Goal: Task Accomplishment & Management: Complete application form

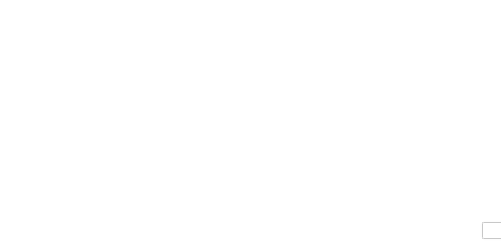
select select "FULL"
select select "LBS"
select select "IN"
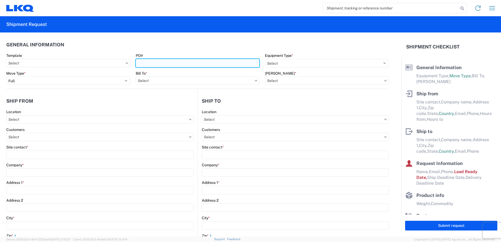
click at [176, 61] on input "PO#" at bounding box center [198, 63] width 124 height 8
type input "1729-175"
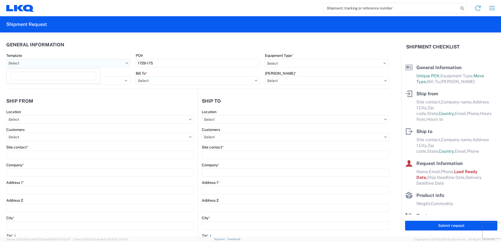
click at [103, 65] on input "text" at bounding box center [68, 63] width 124 height 8
click at [72, 76] on input at bounding box center [53, 76] width 85 height 8
type input "1729"
click at [62, 86] on div "1729_Albuquerque_1760_Houston" at bounding box center [54, 86] width 92 height 8
type input "1729_Albuquerque_1760_Houston"
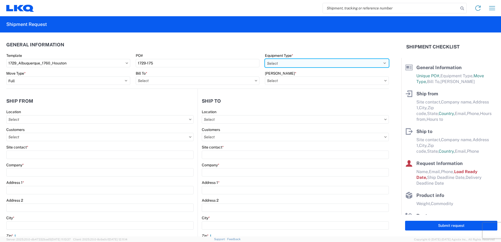
click at [361, 64] on select "Select 53’ Dry Van Flatbed Dropdeck (van) Lowboy (flatbed) Rail" at bounding box center [327, 63] width 124 height 8
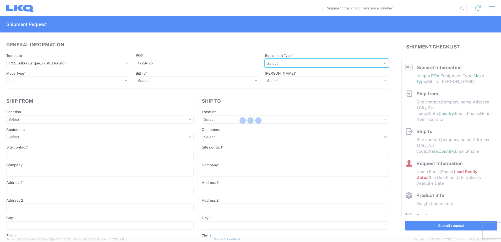
select select
type input "Shipping"
type input "LKQ [US_STATE]"
type input "[STREET_ADDRESS]"
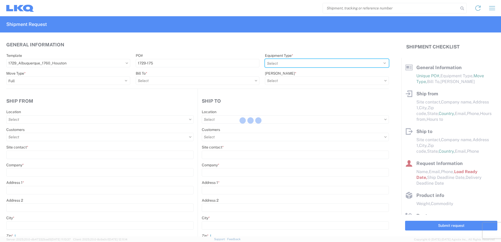
type input "[GEOGRAPHIC_DATA]"
type input "87105"
select select "US"
type input "555555555"
select select
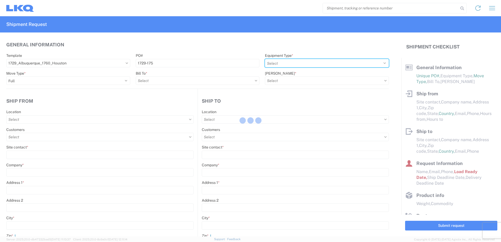
type input "Receiving"
type input "LKQ Best Core"
type input "[STREET_ADDRESS]"
type input "[GEOGRAPHIC_DATA]"
type input "77038"
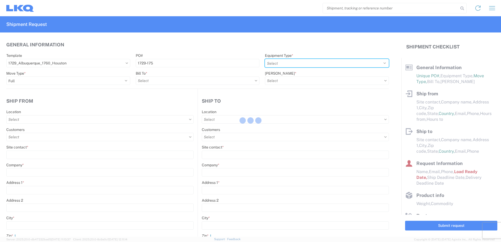
select select "US"
type input "[PHONE_NUMBER]"
select select
type input "[DATE]"
type input "42000"
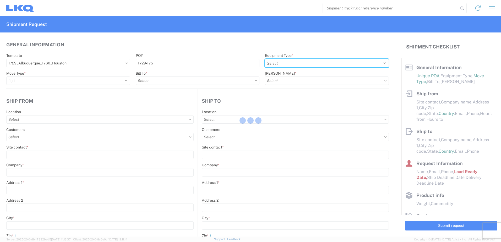
type input "Miscellaneous (alt, comp, conv, etc)"
type input "1"
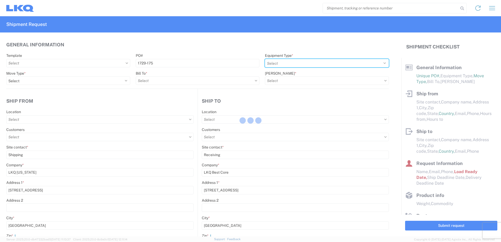
select select "STDV"
click at [265, 59] on select "Select 53’ Dry Van Flatbed Dropdeck (van) Lowboy (flatbed) Rail" at bounding box center [327, 63] width 124 height 8
select select
type input "1729 - LKQ [US_STATE]"
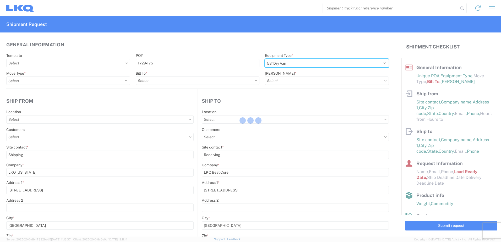
type input "1760 - LKQ Best Core"
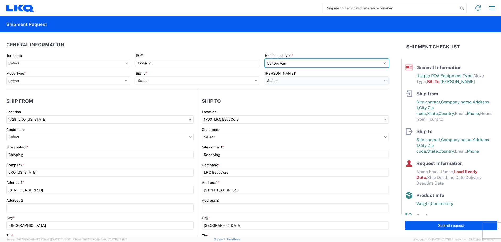
type input "1760-1300-50180-0000 - 1760 Freight In - Cores"
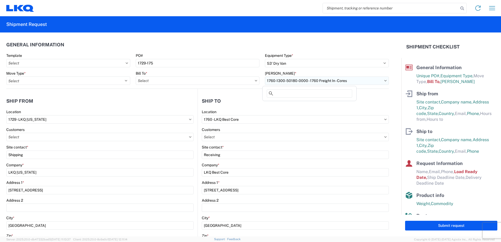
click at [316, 79] on input "1760-1300-50180-0000 - 1760 Freight In - Cores" at bounding box center [327, 80] width 124 height 8
click at [338, 92] on input at bounding box center [309, 93] width 85 height 8
click at [377, 92] on agx-shipment-stop-widget-v2 "Ship to 1760 Location 1760 - LKQ Best Core Customers Site contact * Receiving C…" at bounding box center [292, 214] width 191 height 251
click at [204, 78] on input "text" at bounding box center [198, 80] width 124 height 8
type input "1760"
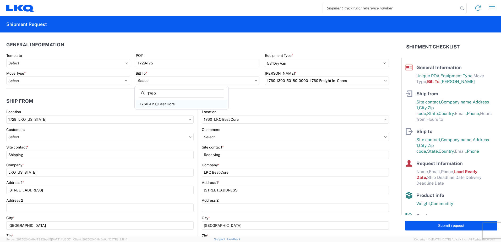
click at [177, 103] on div "1760 - LKQ Best Core" at bounding box center [182, 104] width 92 height 8
type input "1760 - LKQ Best Core"
click at [311, 81] on input "text" at bounding box center [327, 80] width 124 height 8
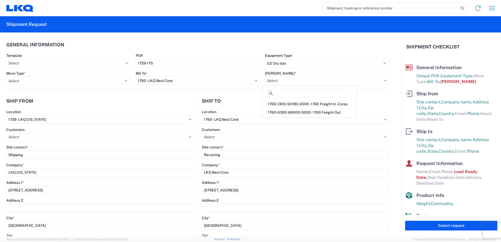
click at [326, 114] on div "1760-6300-66000-0000 - 1760 Freight Out" at bounding box center [310, 112] width 92 height 8
type input "1760-6300-66000-0000 - 1760 Freight Out"
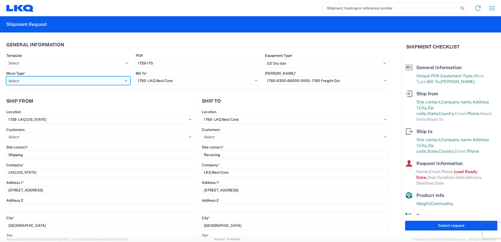
click at [67, 79] on select "Select Full Partial TL" at bounding box center [68, 80] width 124 height 8
click at [6, 76] on select "Select Full Partial TL" at bounding box center [68, 80] width 124 height 8
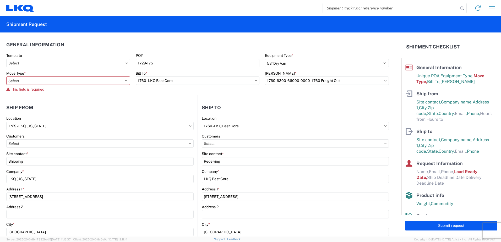
click at [50, 89] on agx-general-info "General Information Template PO# 1729-175 Equipment Type * Select 53’ Dry Van F…" at bounding box center [197, 63] width 382 height 63
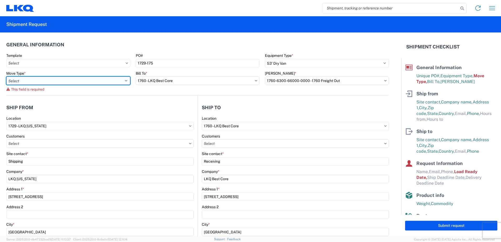
click at [61, 81] on select "Select Full Partial TL" at bounding box center [68, 80] width 124 height 8
select select "FULL"
click at [6, 76] on select "Select Full Partial TL" at bounding box center [68, 80] width 124 height 8
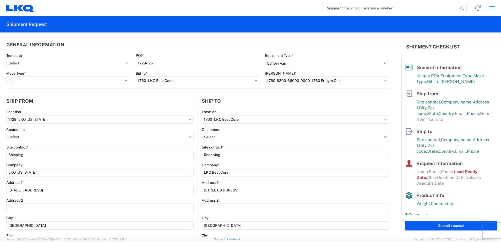
click at [125, 95] on agx-shipment-stop-widget-v2 "Ship from 1729 Location 1729 - LKQ [US_STATE] Customers Site contact * Shipping…" at bounding box center [101, 214] width 191 height 251
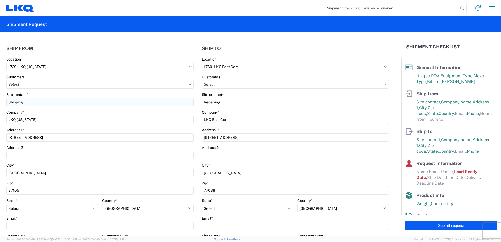
scroll to position [52, 0]
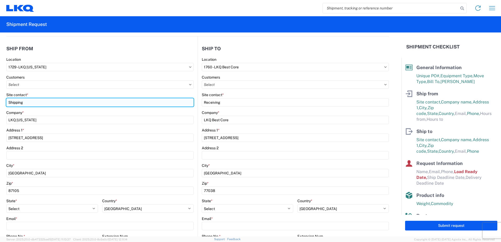
click at [77, 101] on input "Shipping" at bounding box center [99, 102] width 187 height 8
click at [0, 97] on html "Home Shipment request Shipment tracking Shipment Request General Information Te…" at bounding box center [250, 121] width 501 height 242
type input "[PERSON_NAME]"
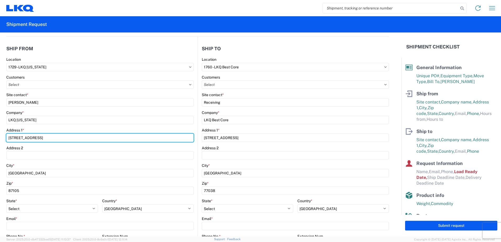
drag, startPoint x: 73, startPoint y: 140, endPoint x: -1, endPoint y: 133, distance: 74.2
click at [0, 133] on html "Home Shipment request Shipment tracking Shipment Request General Information Te…" at bounding box center [250, 121] width 501 height 242
type input "[STREET_ADDRESS]"
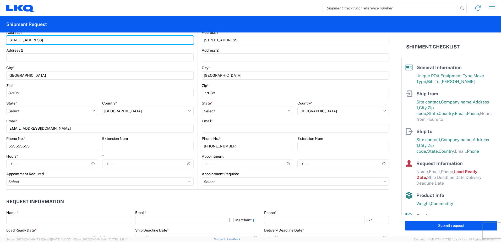
scroll to position [157, 0]
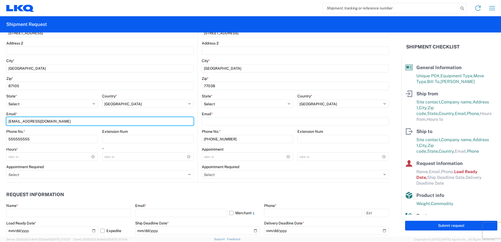
drag, startPoint x: 86, startPoint y: 121, endPoint x: -1, endPoint y: 118, distance: 86.7
click at [0, 118] on html "Home Shipment request Shipment tracking Shipment Request General Information Te…" at bounding box center [250, 121] width 501 height 242
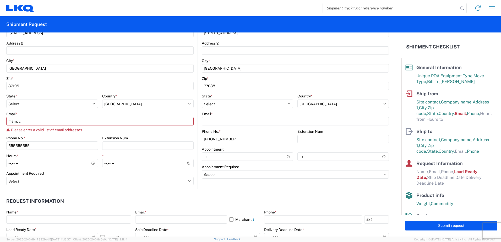
click at [167, 128] on div "Please enter a valid list of email addresses" at bounding box center [99, 130] width 187 height 4
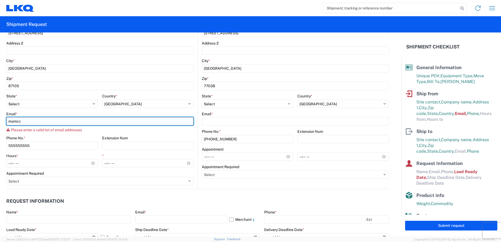
click at [90, 124] on input "mamcc" at bounding box center [99, 121] width 187 height 8
type input "[EMAIL_ADDRESS][DOMAIN_NAME]"
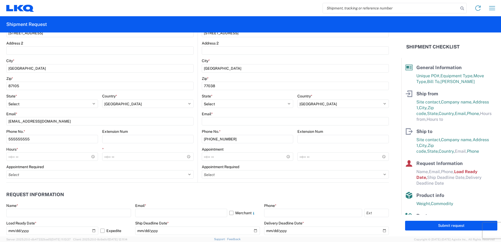
click at [186, 112] on div "Email *" at bounding box center [99, 114] width 187 height 5
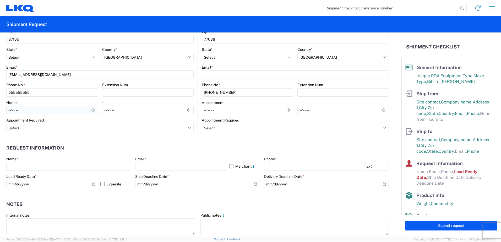
scroll to position [210, 0]
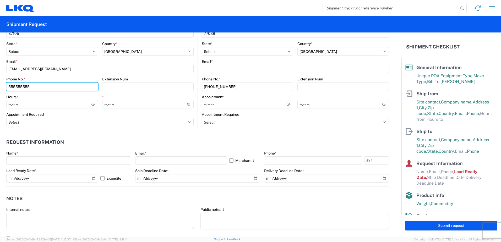
drag, startPoint x: 35, startPoint y: 87, endPoint x: -1, endPoint y: 84, distance: 36.5
click at [0, 84] on html "Home Shipment request Shipment tracking Shipment Request General Information Te…" at bounding box center [250, 121] width 501 height 242
type input "4802959024"
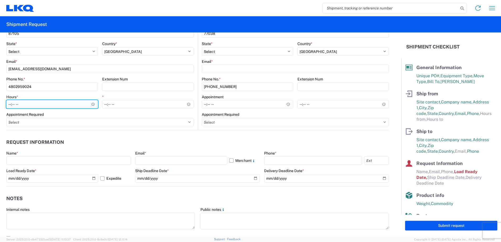
click at [85, 104] on input "Hours *" at bounding box center [52, 104] width 92 height 8
click at [91, 104] on input "Hours *" at bounding box center [52, 104] width 92 height 8
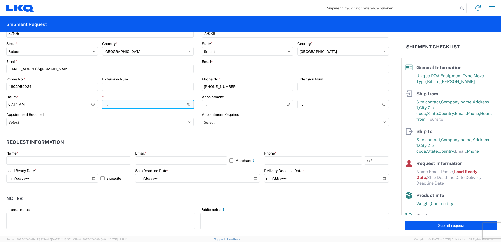
type input "07:14"
click at [187, 105] on input "*" at bounding box center [148, 104] width 92 height 8
type input "15:14"
click at [174, 137] on header "Request Information" at bounding box center [197, 142] width 382 height 12
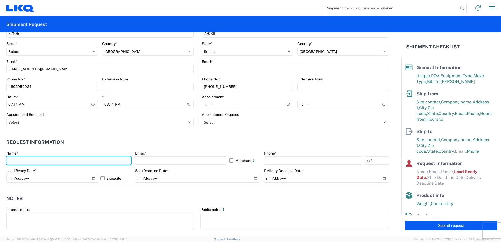
click at [104, 162] on input "text" at bounding box center [68, 160] width 125 height 8
type input "[PERSON_NAME]"
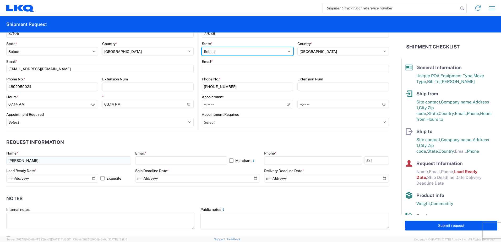
select select "NM"
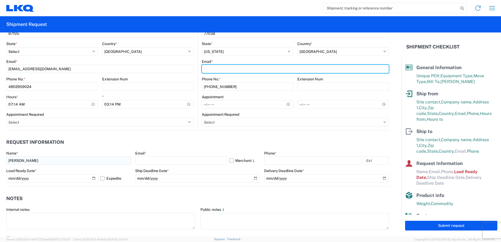
type input "[EMAIL_ADDRESS][DOMAIN_NAME]"
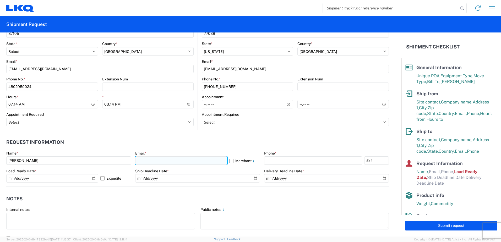
click at [197, 161] on input "text" at bounding box center [181, 160] width 92 height 8
type input "[EMAIL_ADDRESS][DOMAIN_NAME]"
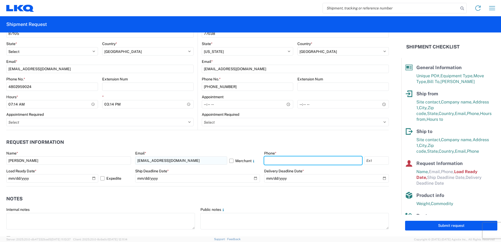
type input "4802959024"
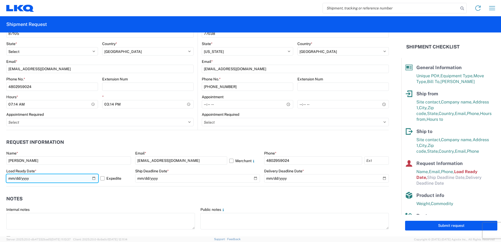
click at [93, 179] on input "[DATE]" at bounding box center [52, 178] width 92 height 8
type input "[DATE]"
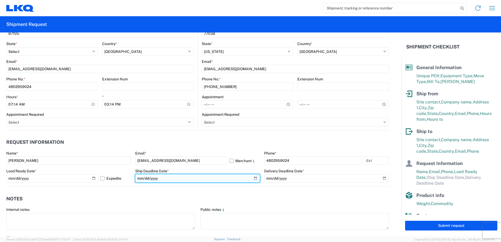
click at [253, 179] on input "date" at bounding box center [197, 178] width 125 height 8
type input "[DATE]"
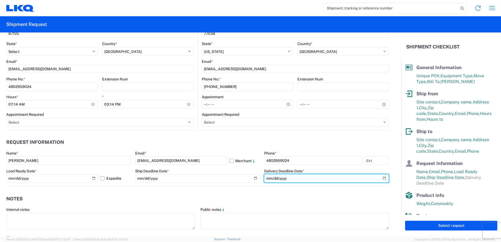
click at [380, 178] on input "date" at bounding box center [326, 178] width 125 height 8
type input "[DATE]"
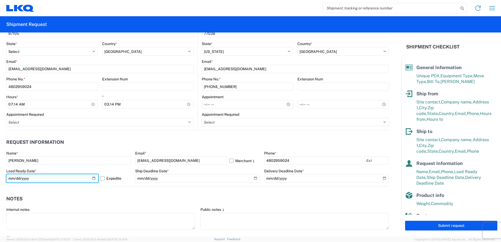
click at [92, 179] on input "[DATE]" at bounding box center [52, 178] width 92 height 8
type input "[DATE]"
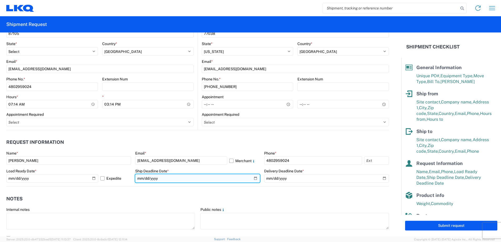
click at [253, 178] on input "[DATE]" at bounding box center [197, 178] width 125 height 8
type input "[DATE]"
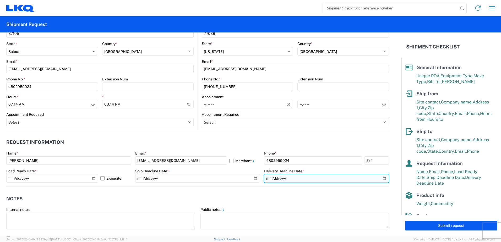
click at [381, 177] on input "[DATE]" at bounding box center [326, 178] width 125 height 8
type input "[DATE]"
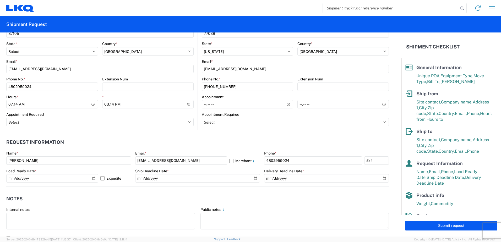
click at [305, 194] on header "Notes" at bounding box center [197, 199] width 382 height 12
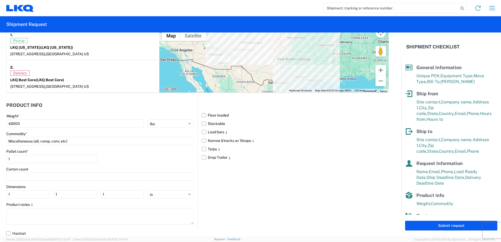
scroll to position [456, 0]
click at [202, 115] on label "Floor loaded" at bounding box center [295, 114] width 187 height 8
click at [0, 0] on input "Floor loaded" at bounding box center [0, 0] width 0 height 0
click at [338, 157] on label "Drop Trailer" at bounding box center [295, 156] width 187 height 8
click at [0, 0] on input "Drop Trailer" at bounding box center [0, 0] width 0 height 0
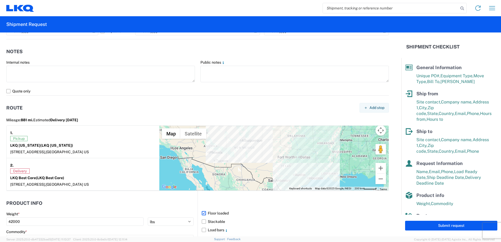
scroll to position [430, 0]
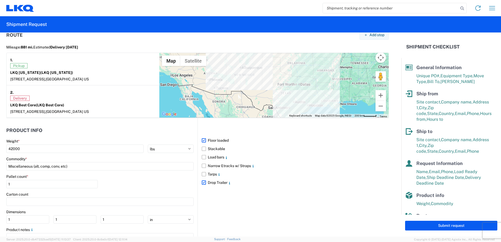
click at [202, 183] on label "Drop Trailer" at bounding box center [295, 182] width 187 height 8
click at [0, 0] on input "Drop Trailer" at bounding box center [0, 0] width 0 height 0
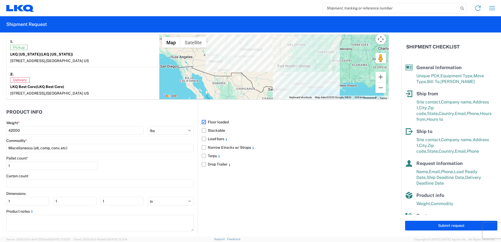
scroll to position [456, 0]
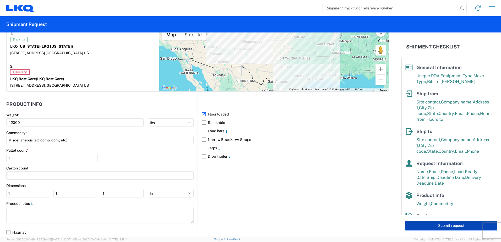
click at [460, 227] on button "Submit request" at bounding box center [451, 226] width 92 height 10
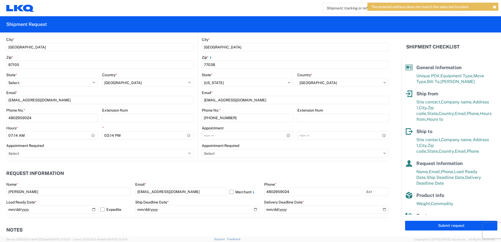
scroll to position [183, 0]
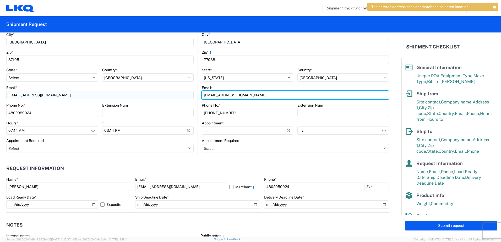
drag, startPoint x: 278, startPoint y: 96, endPoint x: 123, endPoint y: 94, distance: 154.8
click at [123, 94] on div "Ship from 1729 Location 1729 - LKQ [US_STATE] Customers Site contact * [PERSON_…" at bounding box center [197, 30] width 382 height 251
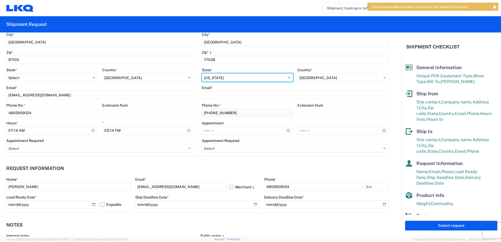
select select "[GEOGRAPHIC_DATA]"
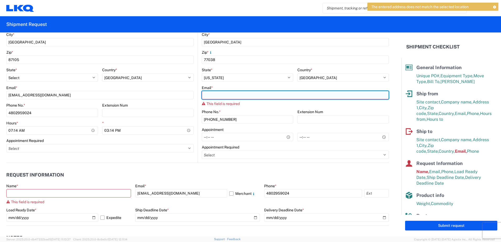
click at [252, 96] on input "Email *" at bounding box center [295, 95] width 187 height 8
click at [235, 95] on input "Email *" at bounding box center [295, 95] width 187 height 8
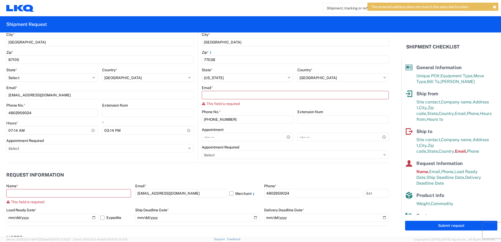
click at [343, 178] on header "Request Information" at bounding box center [197, 175] width 382 height 12
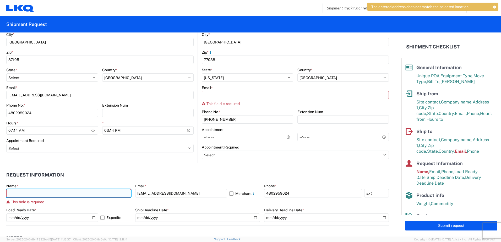
click at [89, 193] on input "text" at bounding box center [68, 193] width 125 height 8
type input "[PERSON_NAME]"
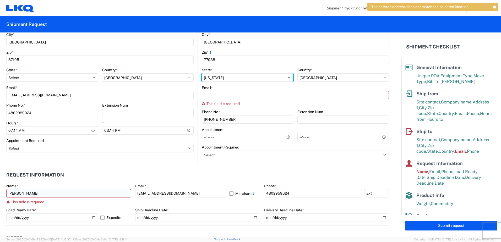
select select "NM"
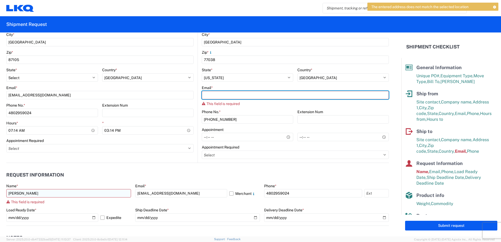
type input "[EMAIL_ADDRESS][DOMAIN_NAME]"
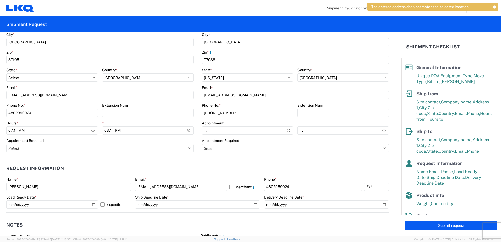
click at [179, 169] on header "Request Information" at bounding box center [197, 169] width 382 height 12
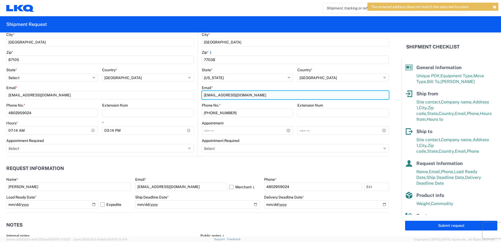
click at [241, 95] on input "[EMAIL_ADDRESS][DOMAIN_NAME]" at bounding box center [295, 95] width 187 height 8
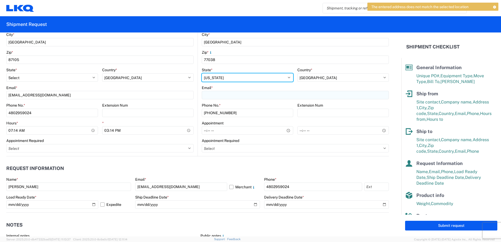
select select "[GEOGRAPHIC_DATA]"
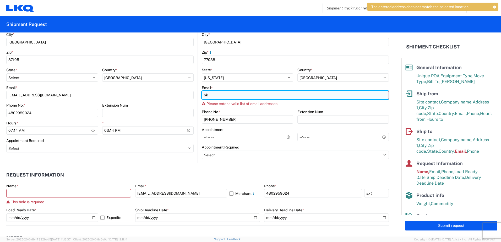
type input "o"
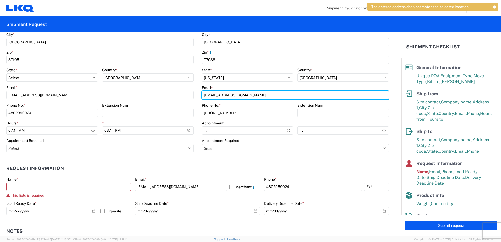
type input "[EMAIL_ADDRESS][DOMAIN_NAME]"
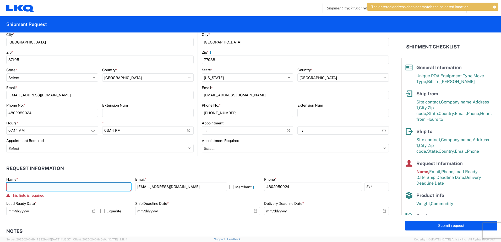
drag, startPoint x: 115, startPoint y: 189, endPoint x: 110, endPoint y: 189, distance: 5.0
click at [114, 189] on input "text" at bounding box center [68, 187] width 125 height 8
type input "d"
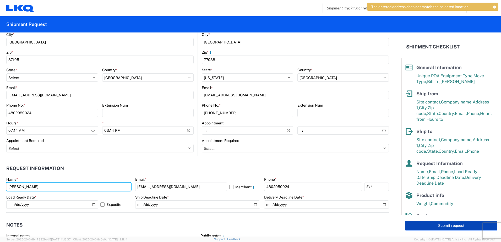
type input "[PERSON_NAME]"
click at [452, 226] on button "Submit request" at bounding box center [451, 226] width 92 height 10
